Goal: Transaction & Acquisition: Purchase product/service

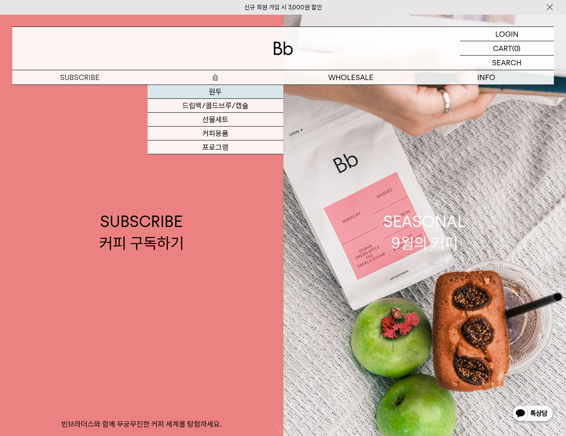
click at [203, 94] on link "원두" at bounding box center [214, 92] width 135 height 14
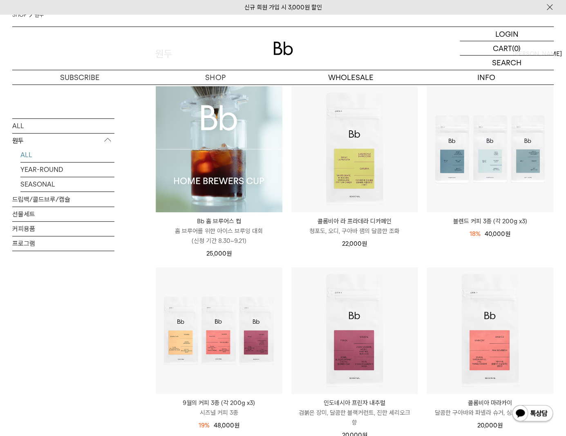
scroll to position [82, 0]
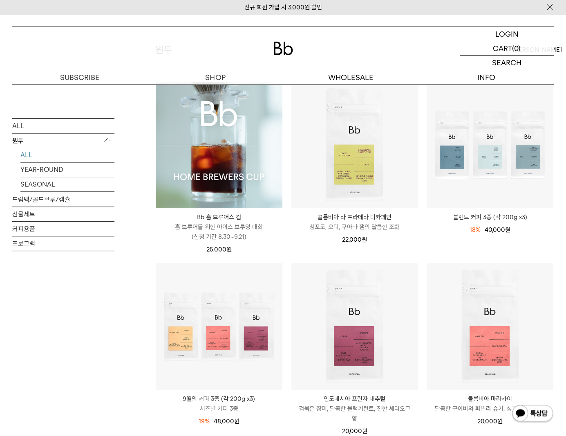
click at [261, 150] on img at bounding box center [219, 145] width 127 height 127
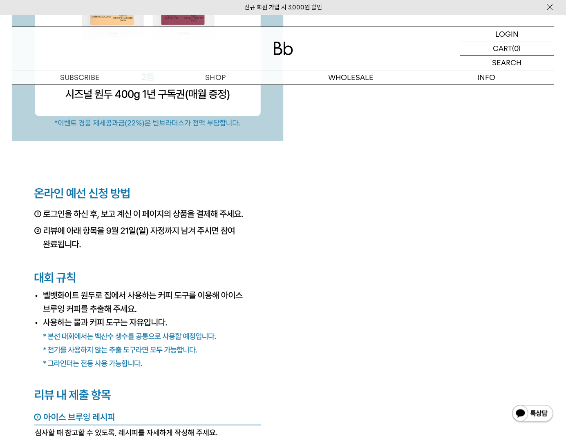
scroll to position [2860, 0]
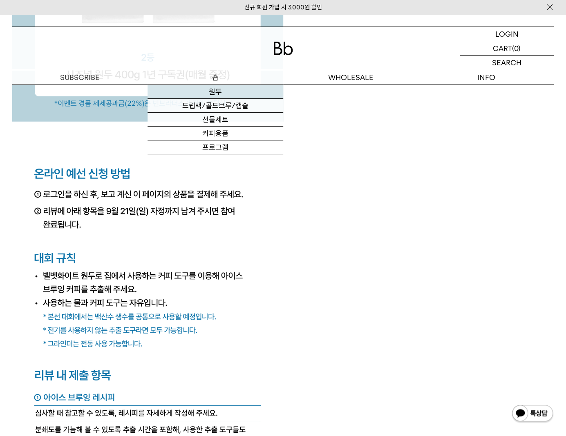
click at [200, 95] on link "원두" at bounding box center [214, 92] width 135 height 14
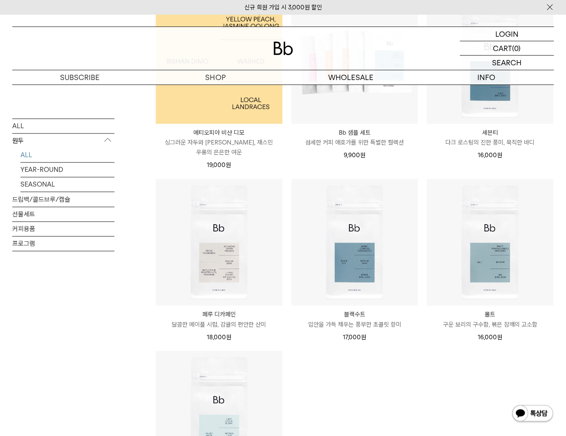
scroll to position [531, 0]
